Goal: Book appointment/travel/reservation

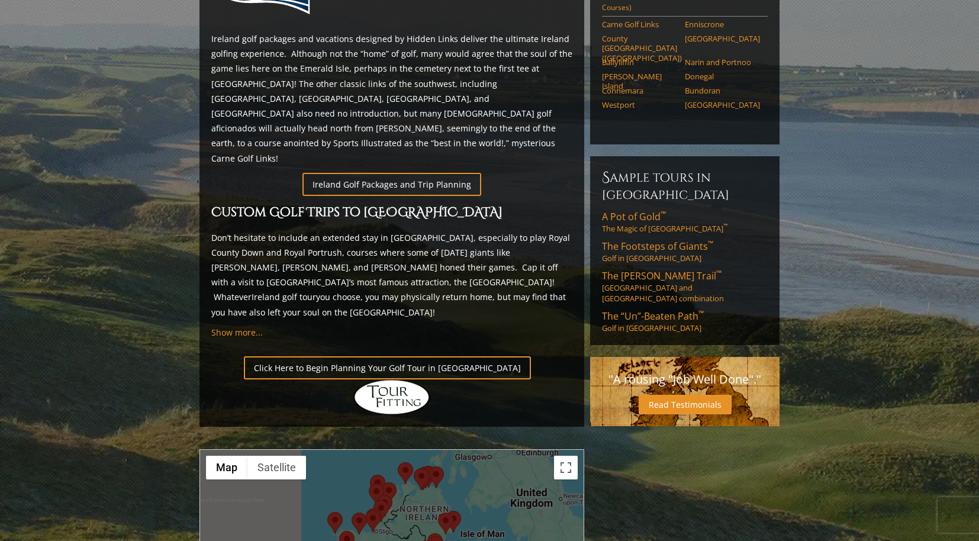
scroll to position [627, 0]
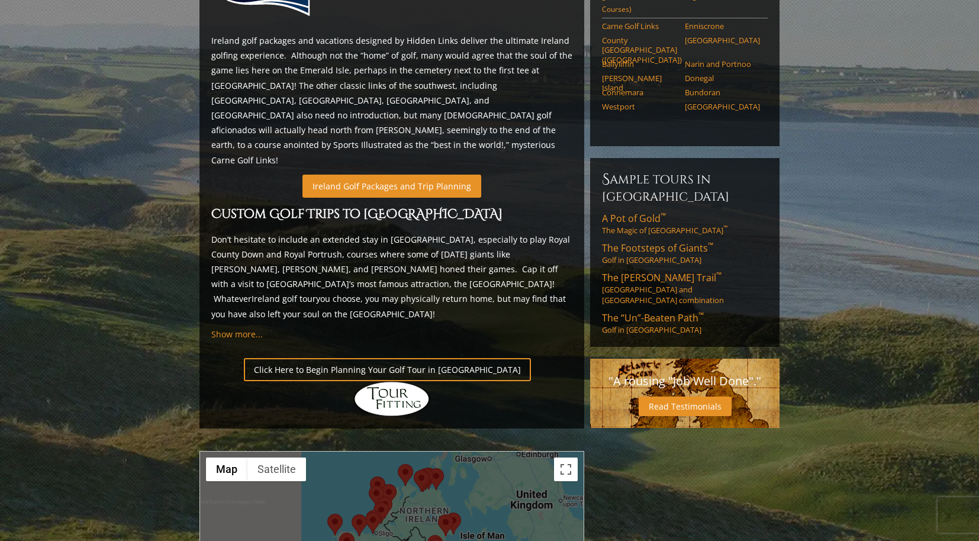
click at [397, 175] on link "Ireland Golf Packages and Trip Planning" at bounding box center [391, 186] width 179 height 23
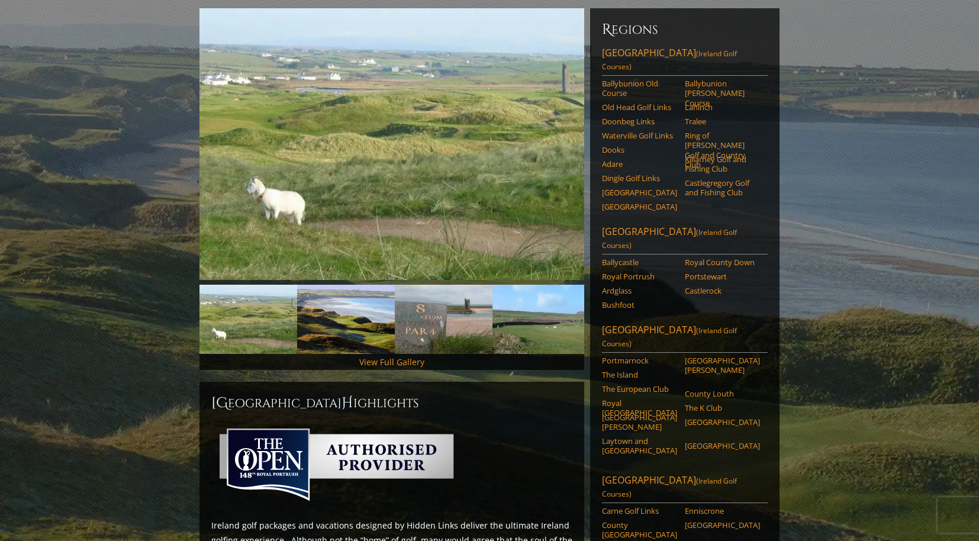
scroll to position [140, 0]
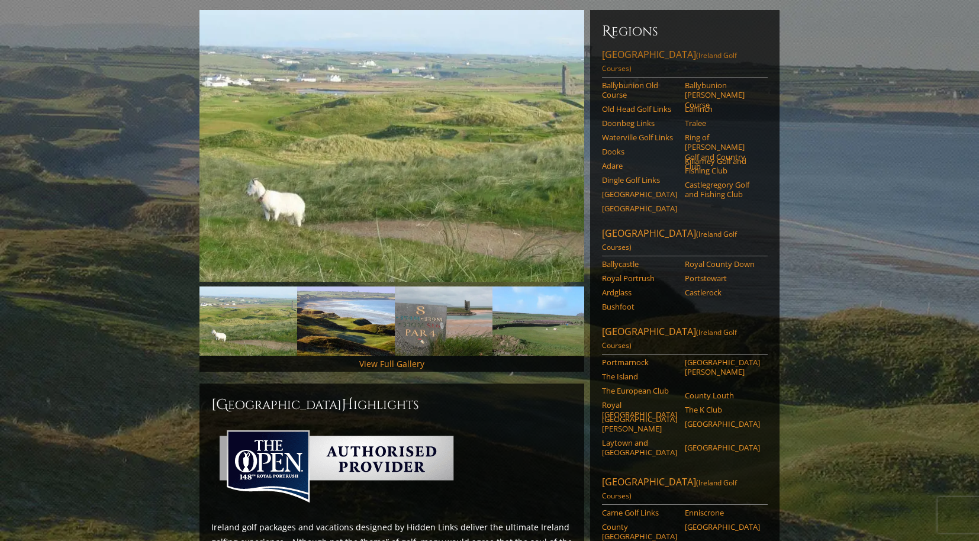
click at [683, 48] on link "[GEOGRAPHIC_DATA] ([GEOGRAPHIC_DATA] Golf Courses)" at bounding box center [685, 63] width 166 height 30
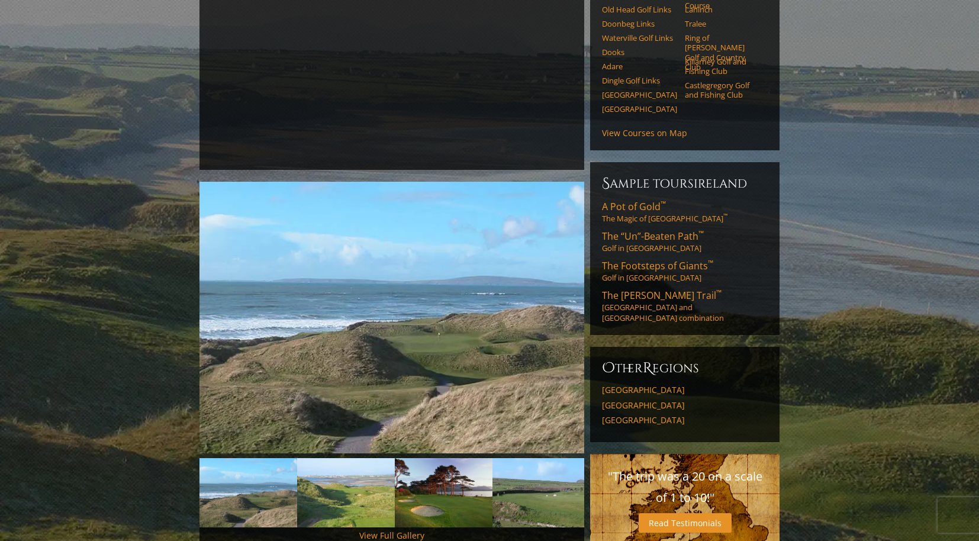
scroll to position [163, 0]
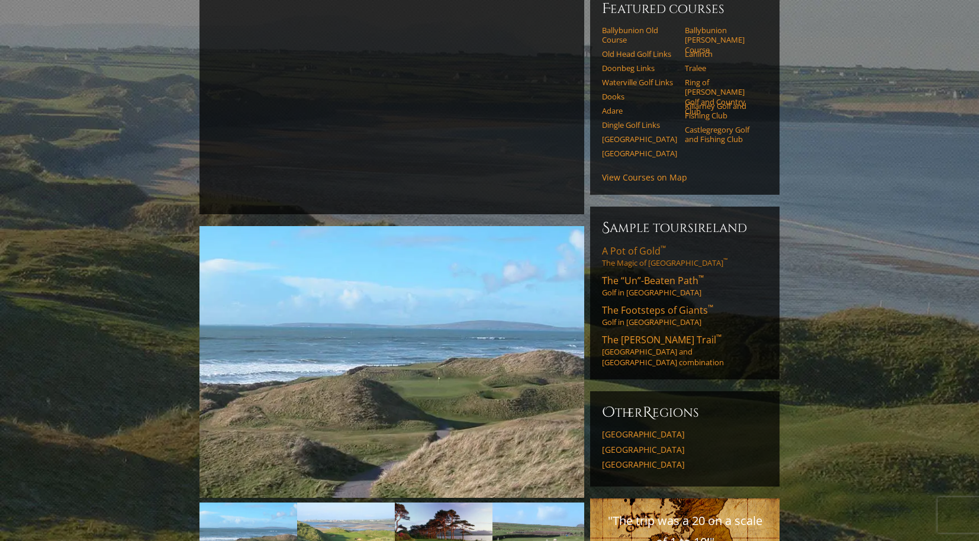
click at [639, 244] on span "A Pot of Gold ™" at bounding box center [634, 250] width 64 height 13
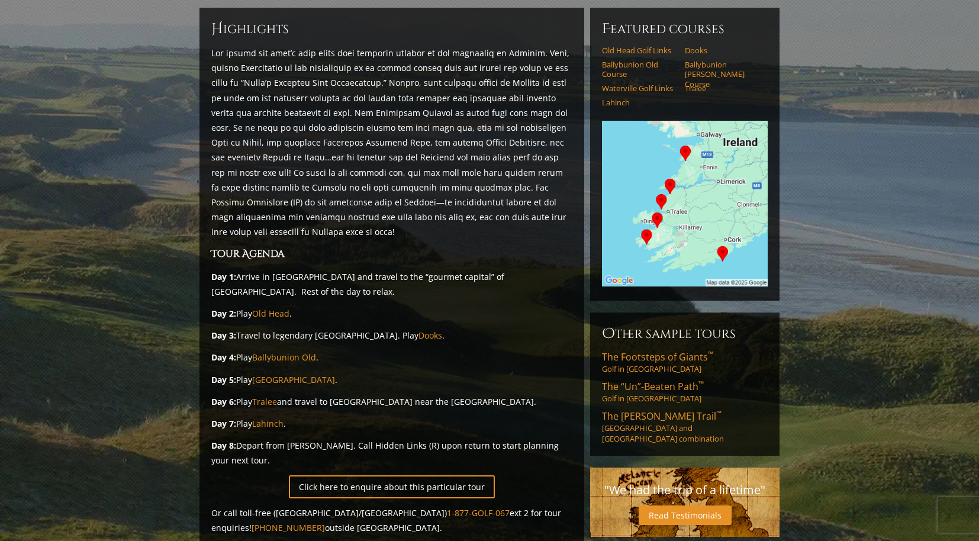
scroll to position [116, 0]
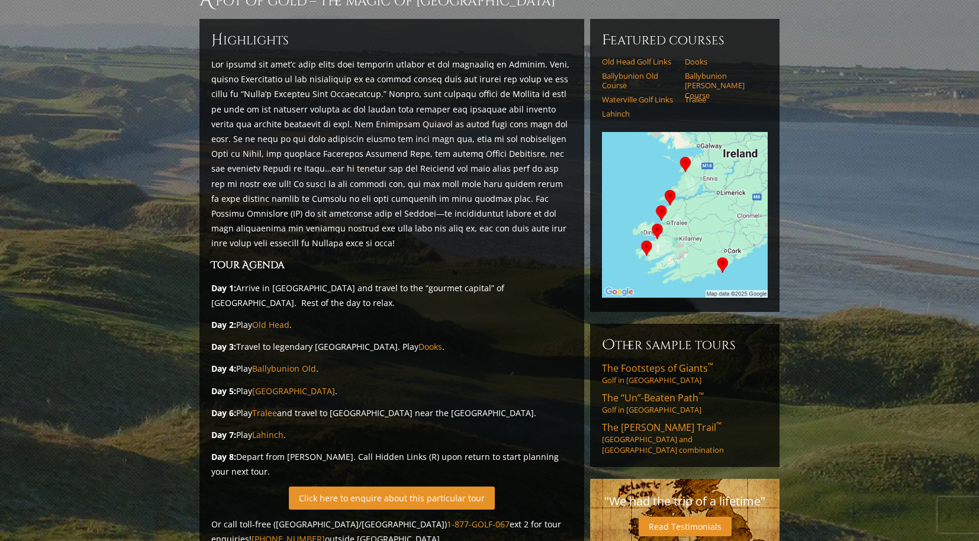
click at [370, 486] on link "Click here to enquire about this particular tour" at bounding box center [392, 497] width 206 height 23
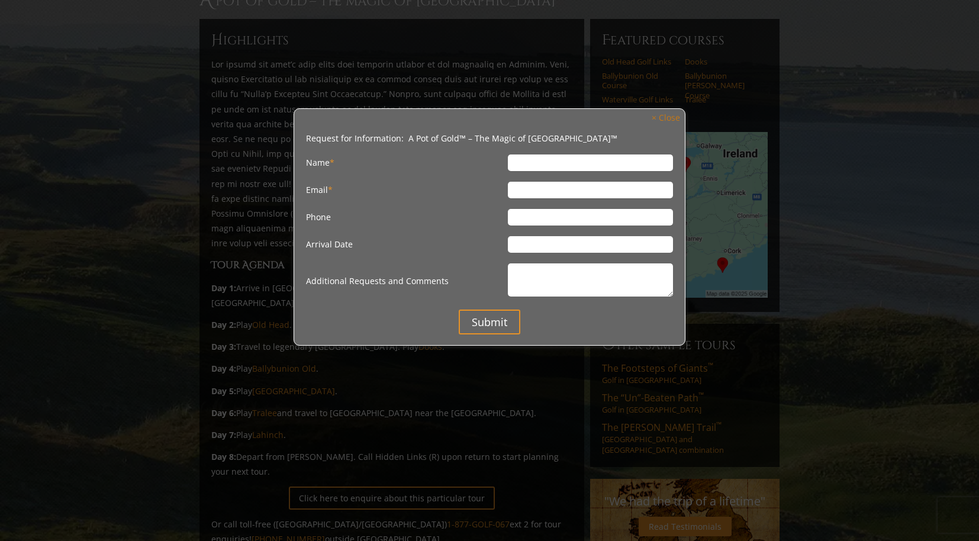
click at [666, 118] on link "× Close" at bounding box center [666, 118] width 40 height 16
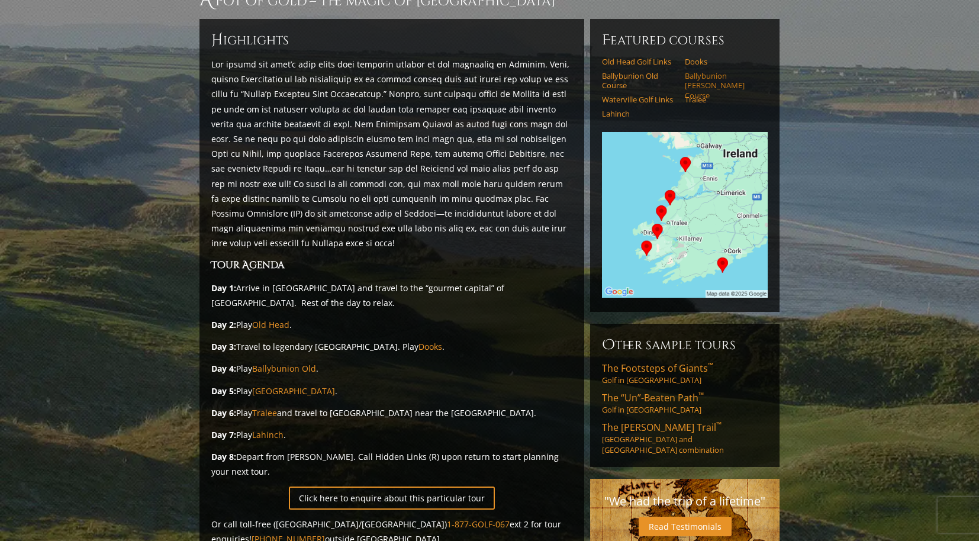
click at [726, 71] on link "Ballybunion [PERSON_NAME] Course" at bounding box center [722, 85] width 75 height 29
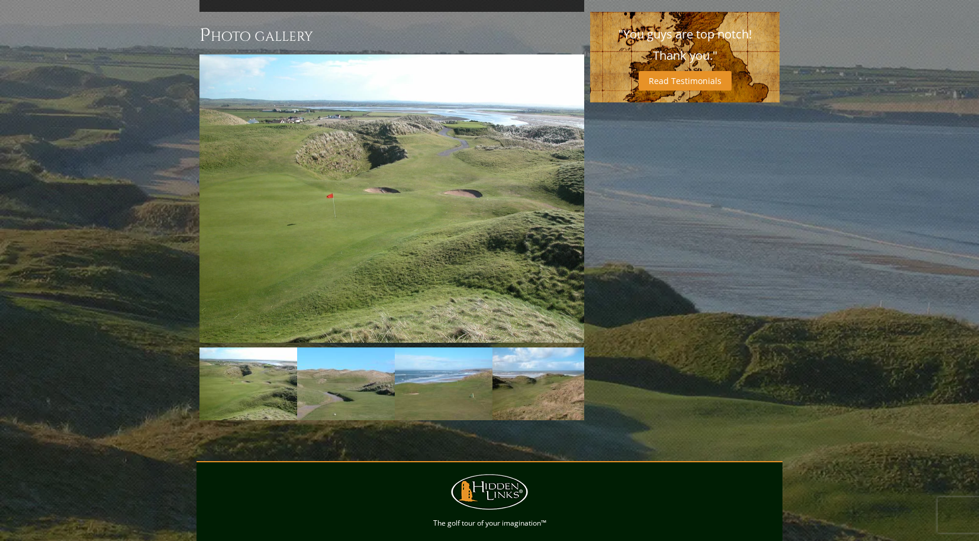
scroll to position [882, 0]
